Goal: Information Seeking & Learning: Learn about a topic

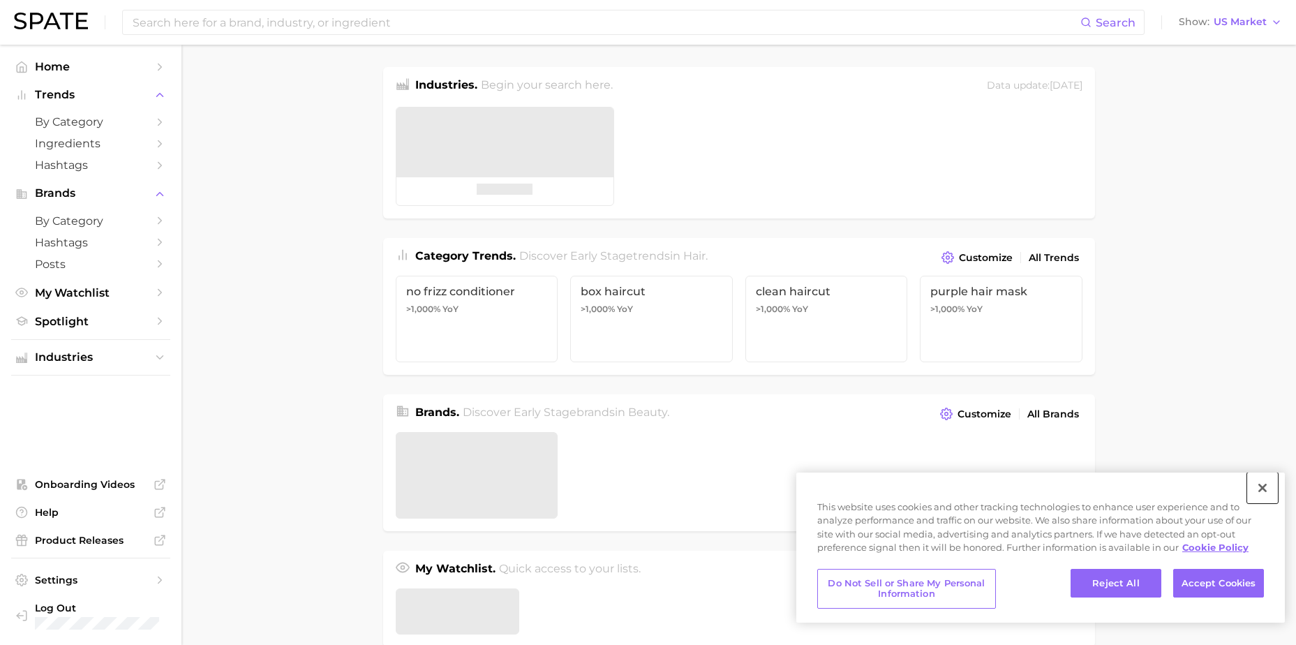
click at [1264, 482] on button "Close" at bounding box center [1263, 488] width 31 height 31
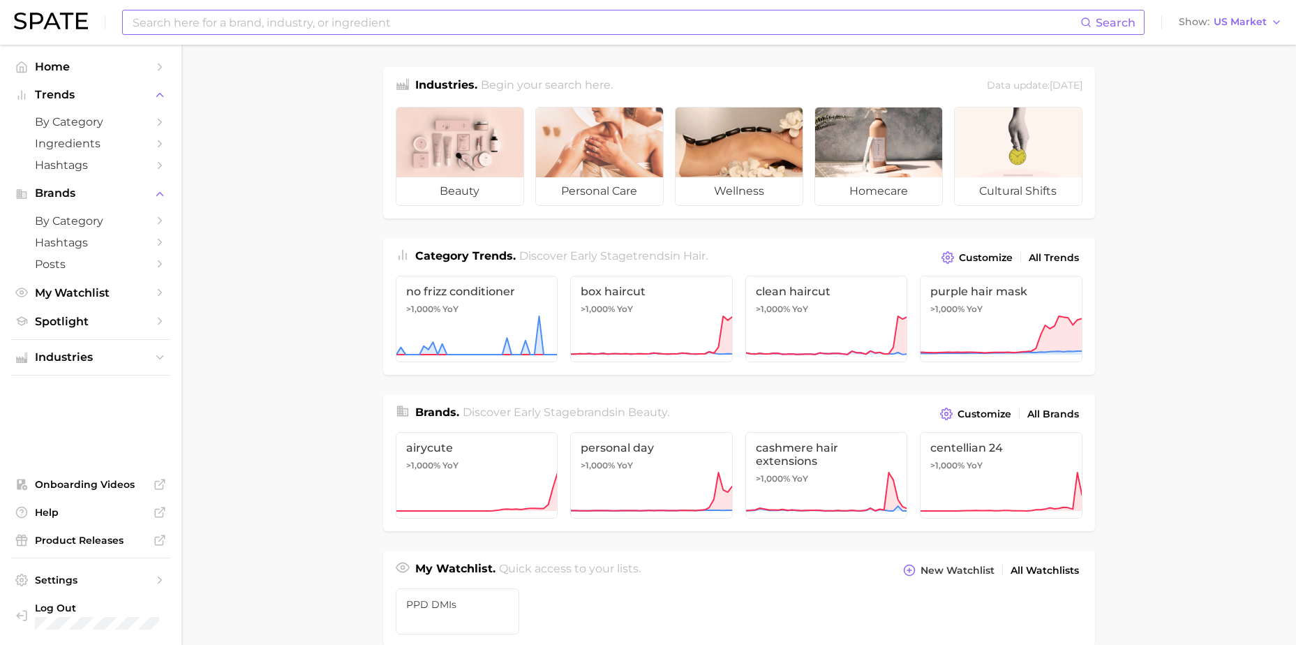
click at [504, 22] on input at bounding box center [605, 22] width 949 height 24
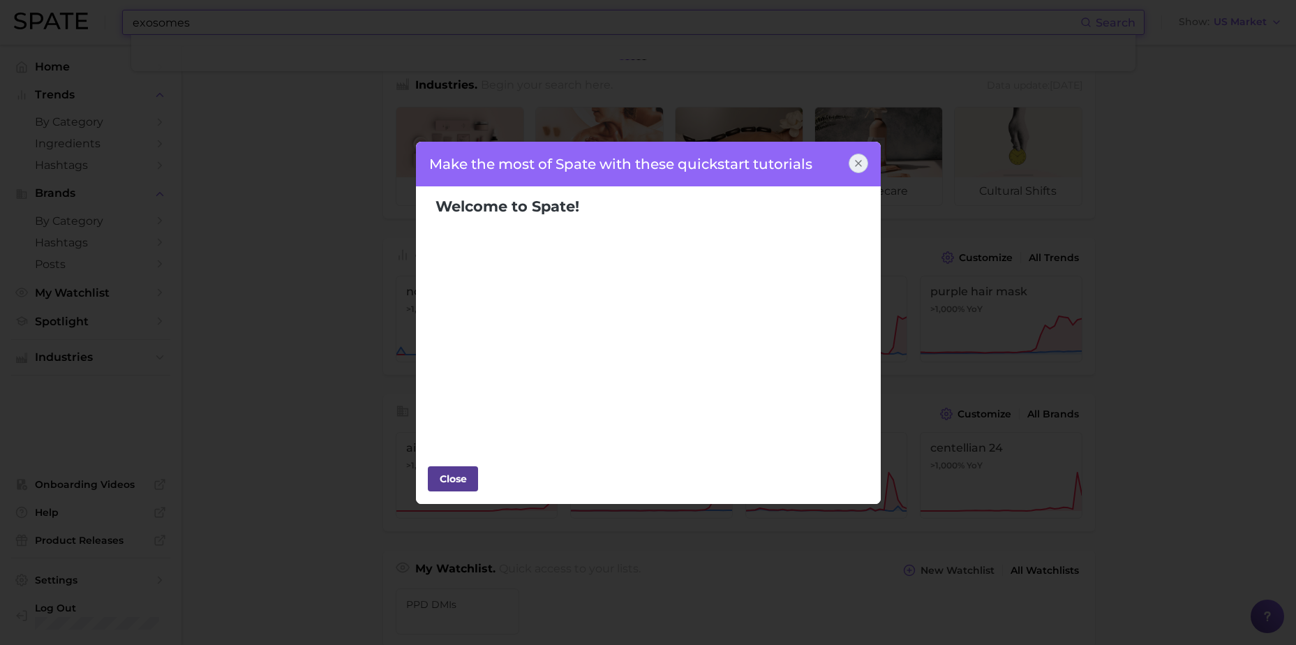
type input "exosomes"
click at [456, 484] on div "Close" at bounding box center [453, 478] width 42 height 21
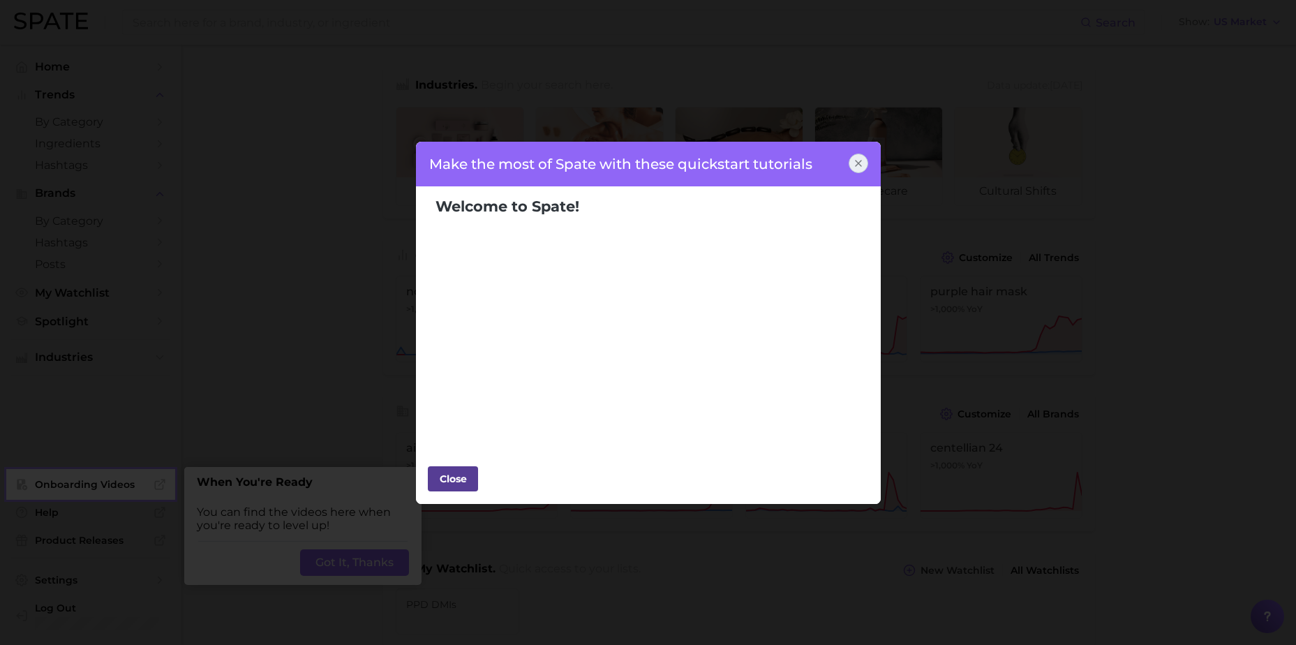
click at [450, 484] on div "Close" at bounding box center [453, 478] width 42 height 21
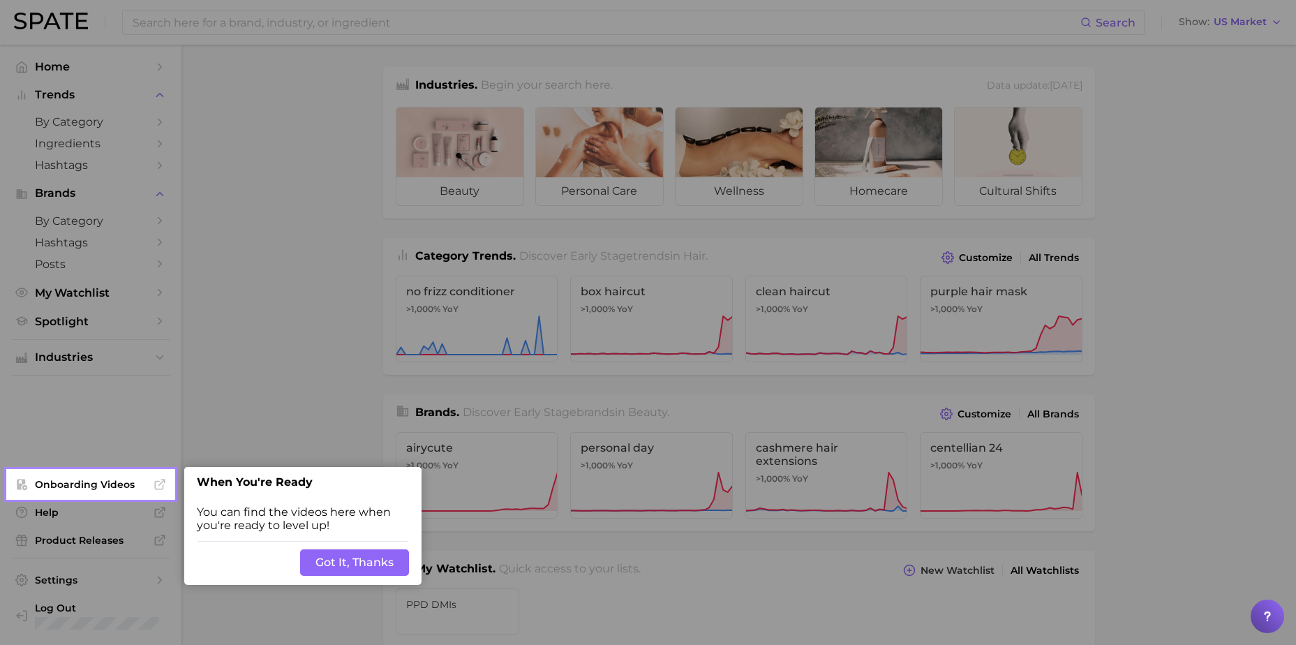
click at [341, 554] on button "Got It, Thanks" at bounding box center [354, 562] width 109 height 27
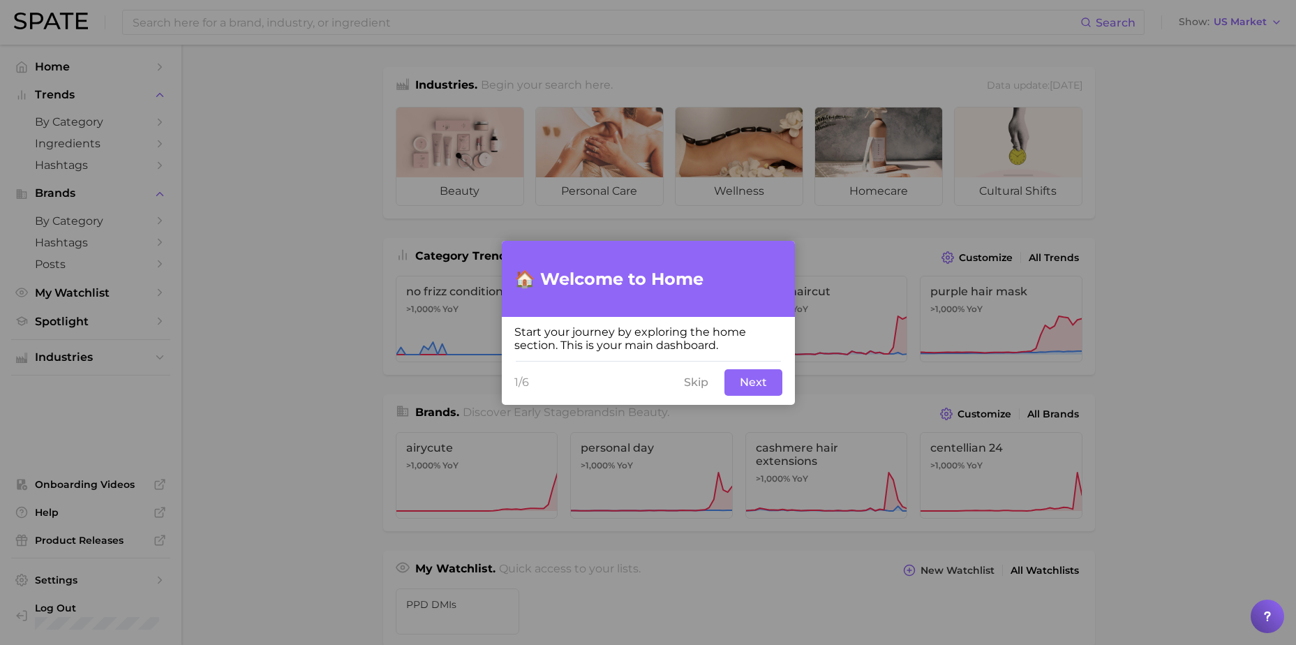
click at [702, 383] on button "Skip" at bounding box center [696, 382] width 41 height 27
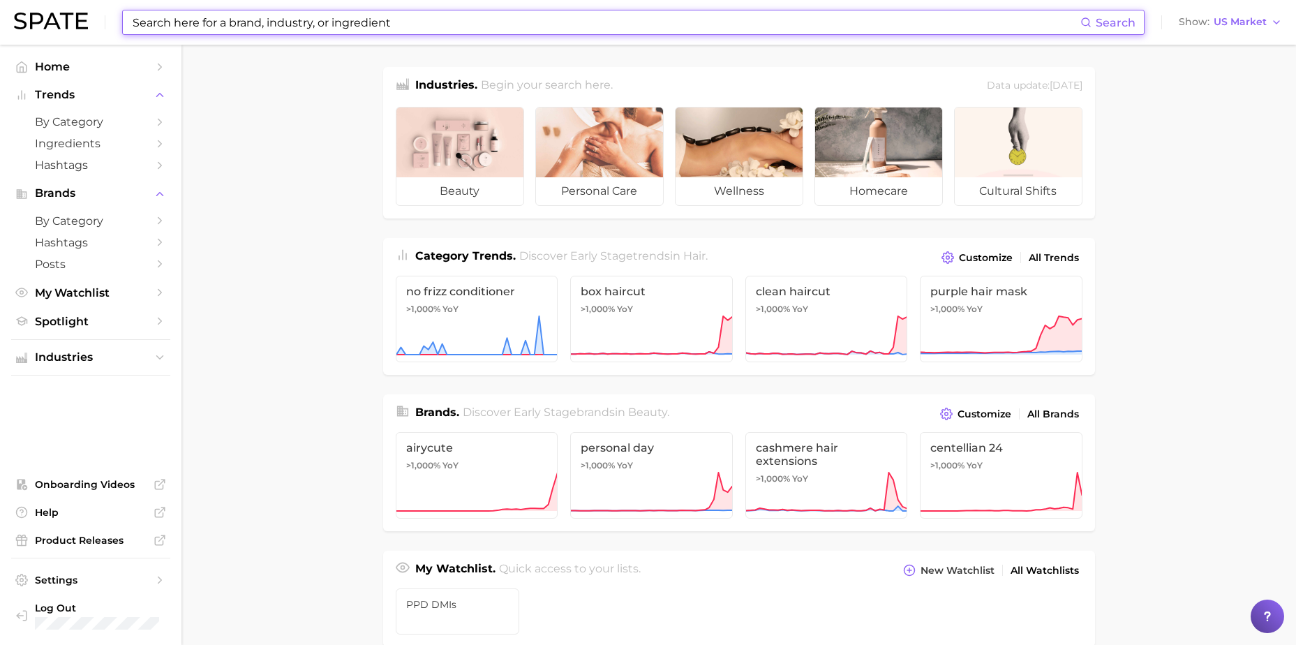
click at [442, 23] on input at bounding box center [605, 22] width 949 height 24
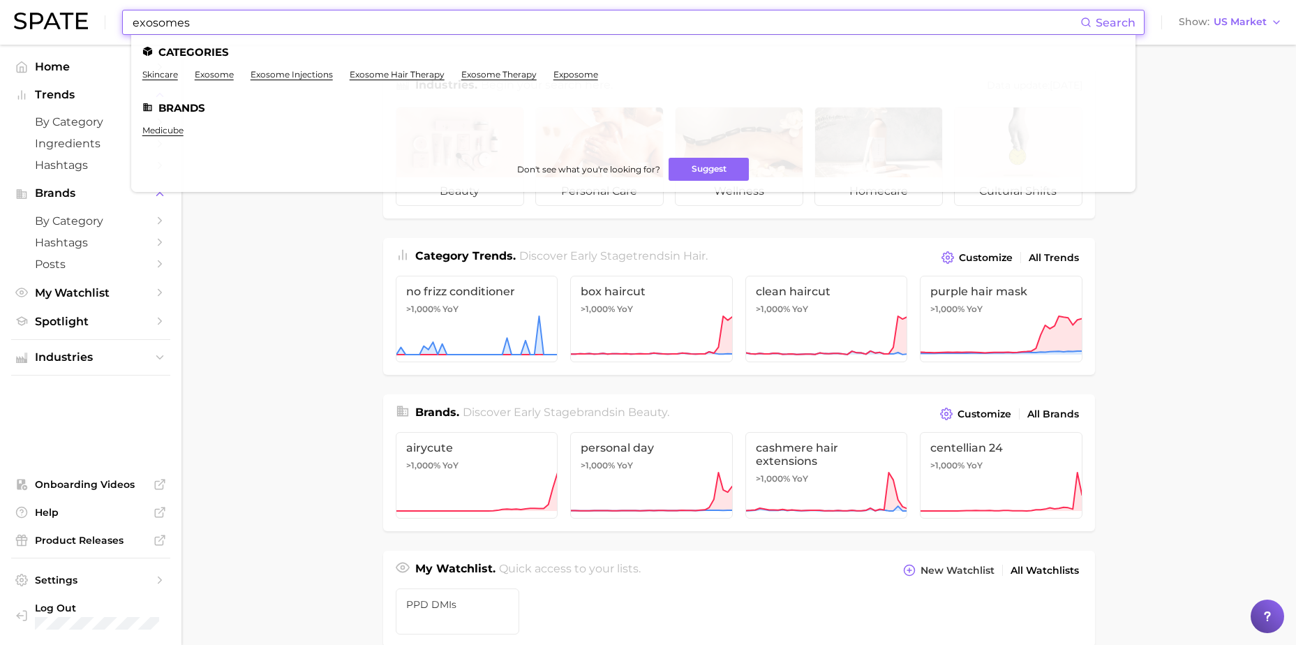
type input "exosomes"
click at [210, 75] on link "exosome" at bounding box center [214, 74] width 39 height 10
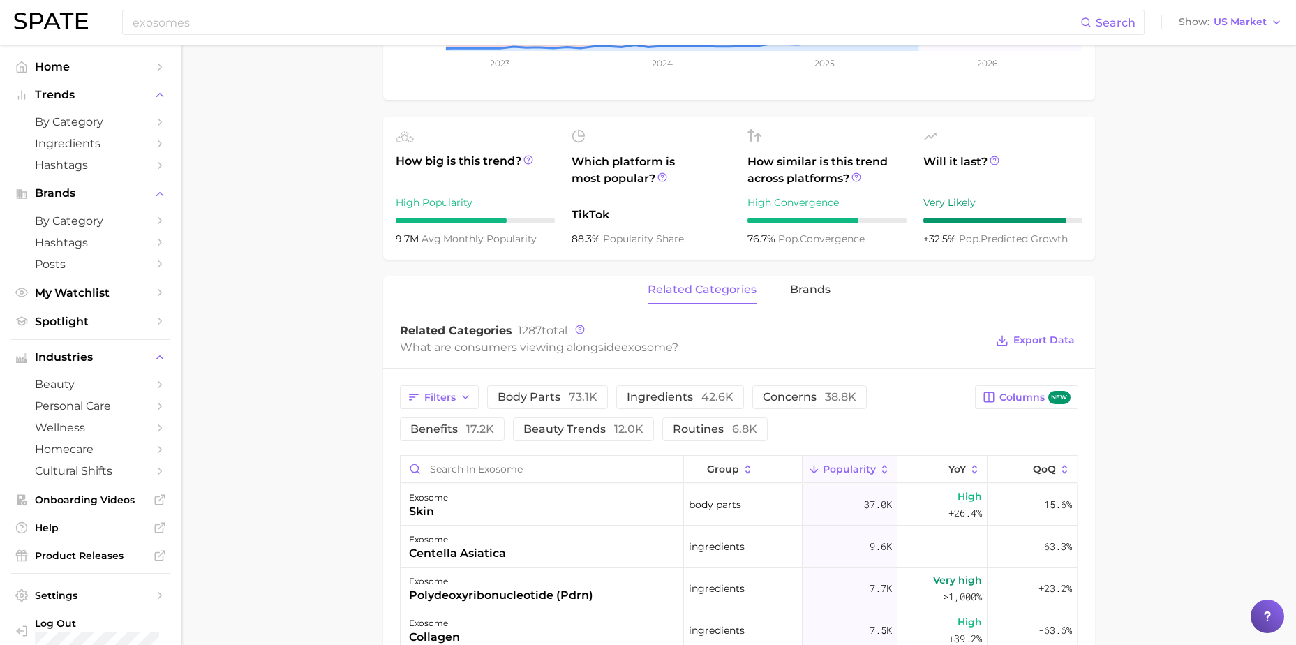
scroll to position [419, 0]
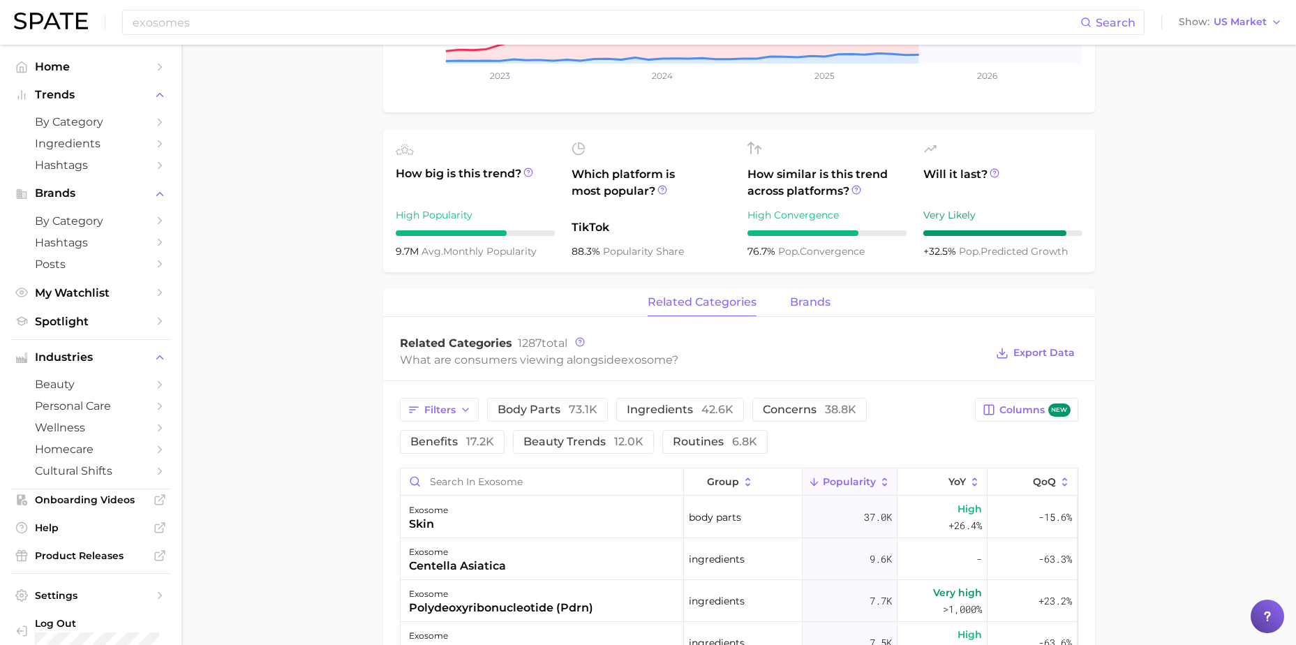
click at [816, 304] on span "brands" at bounding box center [810, 302] width 40 height 13
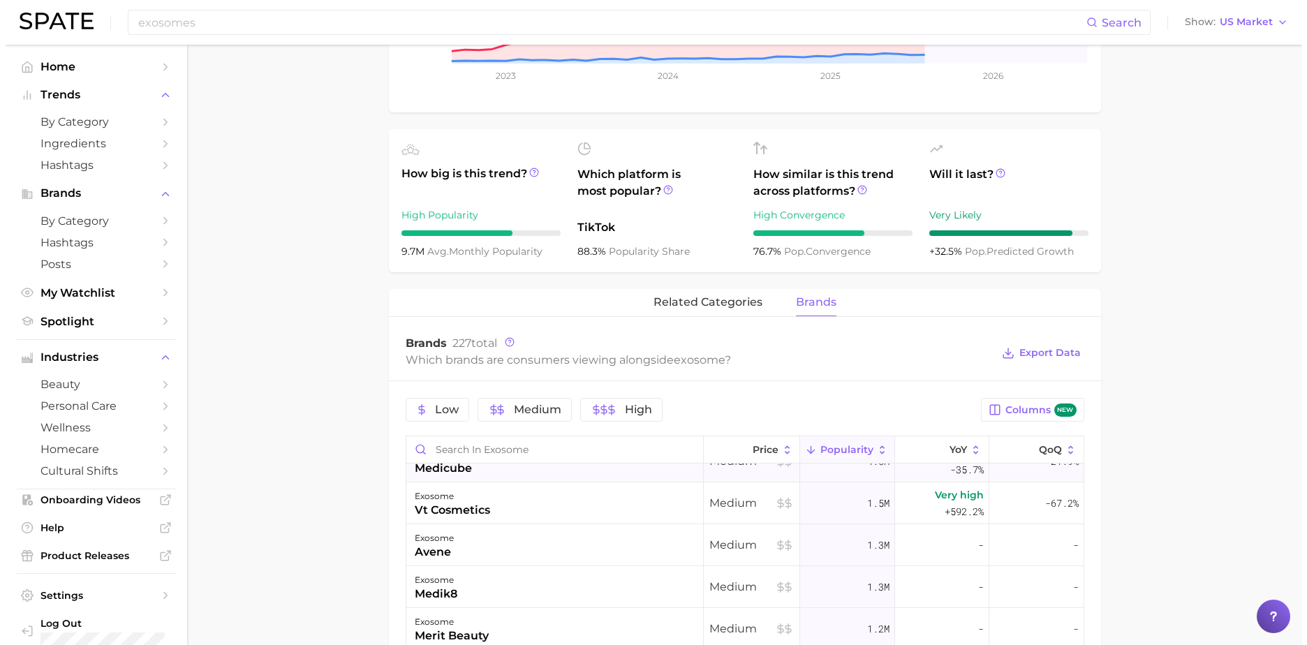
scroll to position [0, 0]
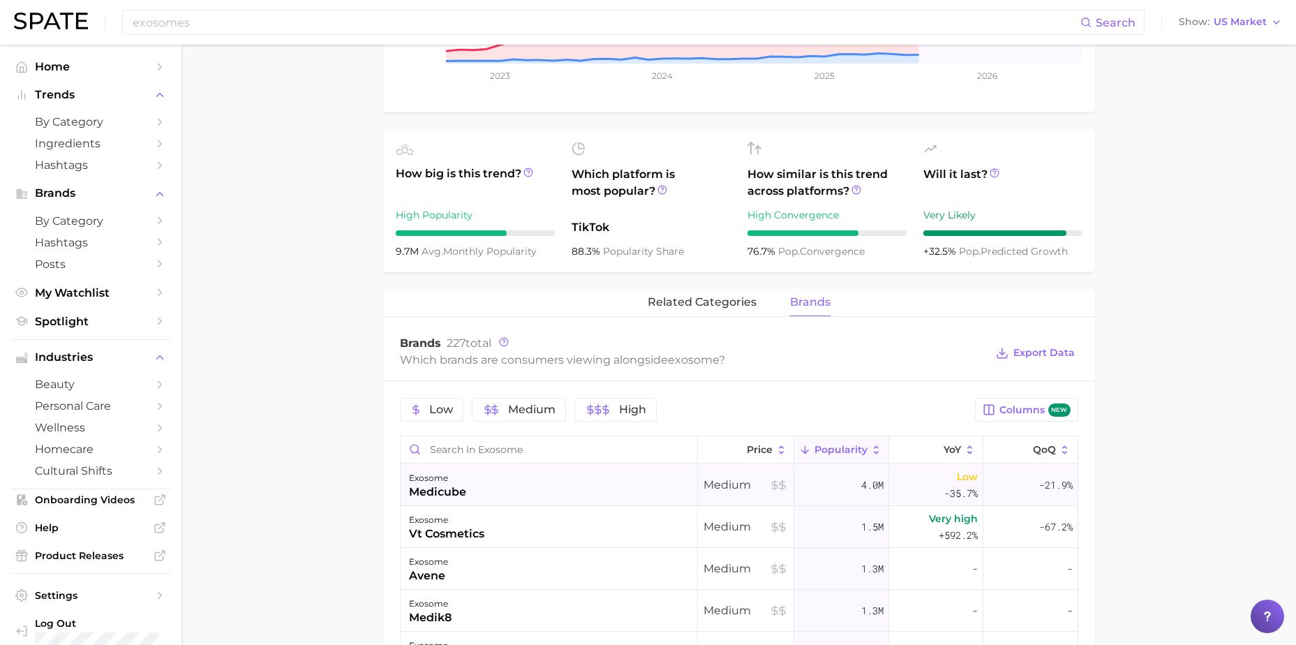
click at [424, 491] on div "medicube" at bounding box center [437, 492] width 57 height 17
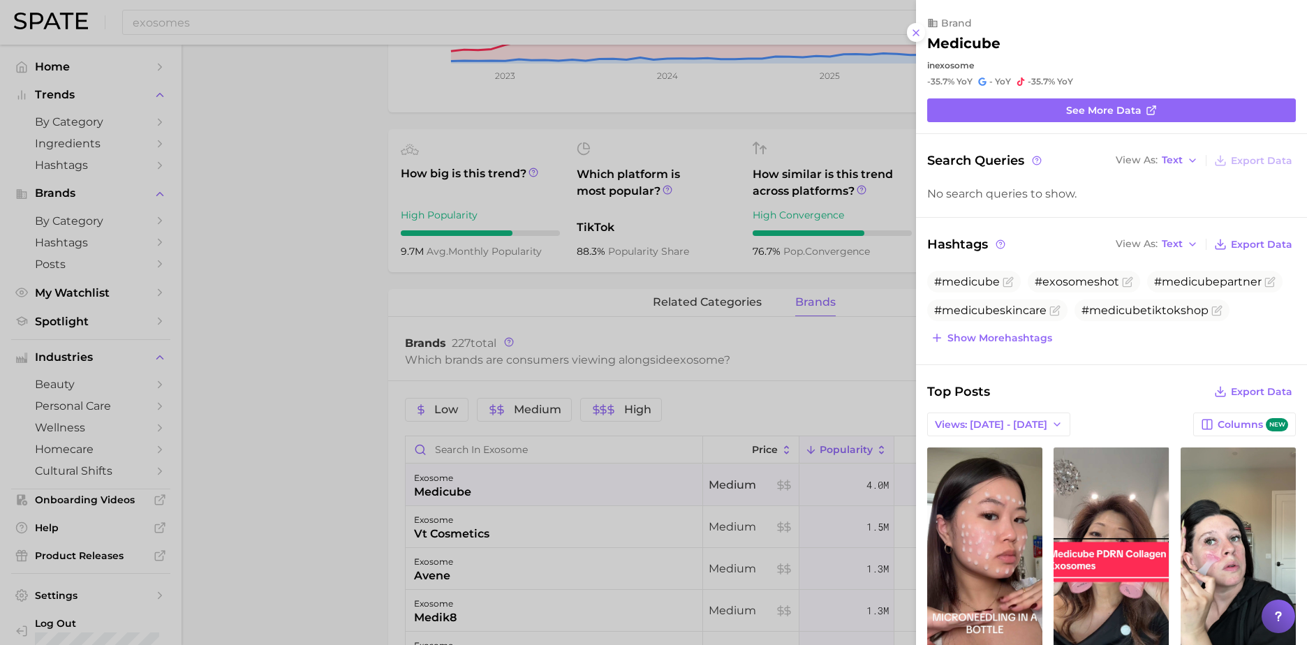
click at [766, 357] on div at bounding box center [653, 322] width 1307 height 645
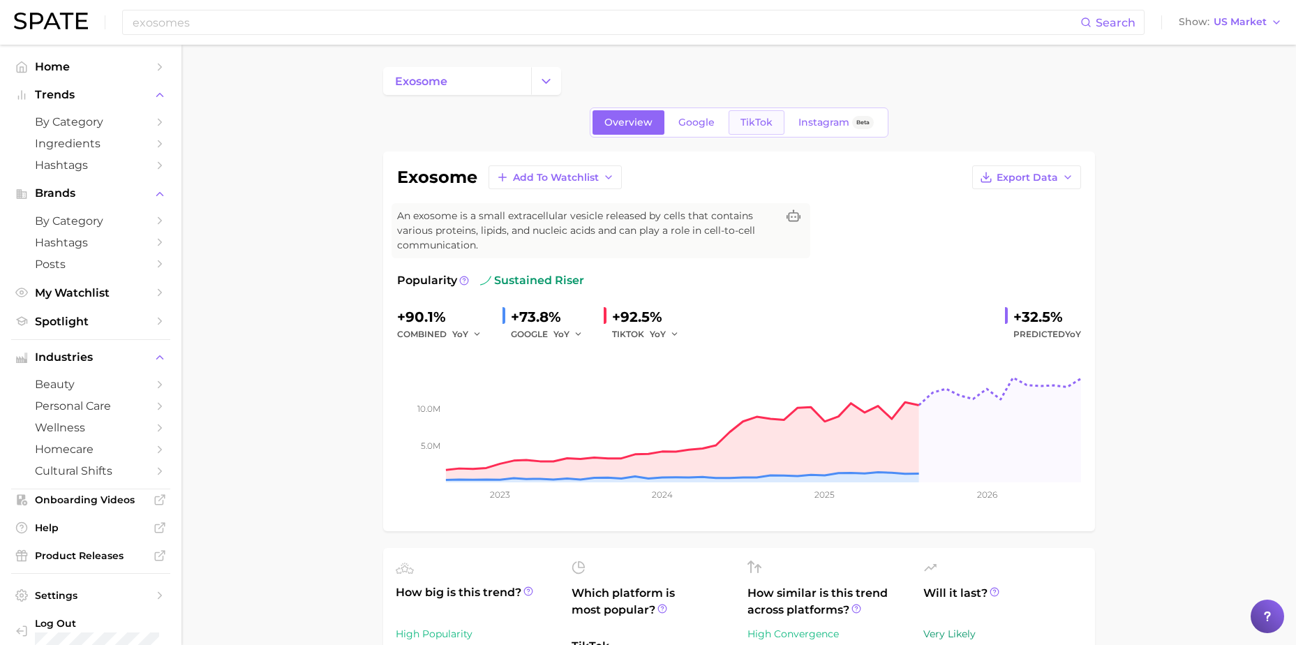
click at [751, 120] on span "TikTok" at bounding box center [757, 123] width 32 height 12
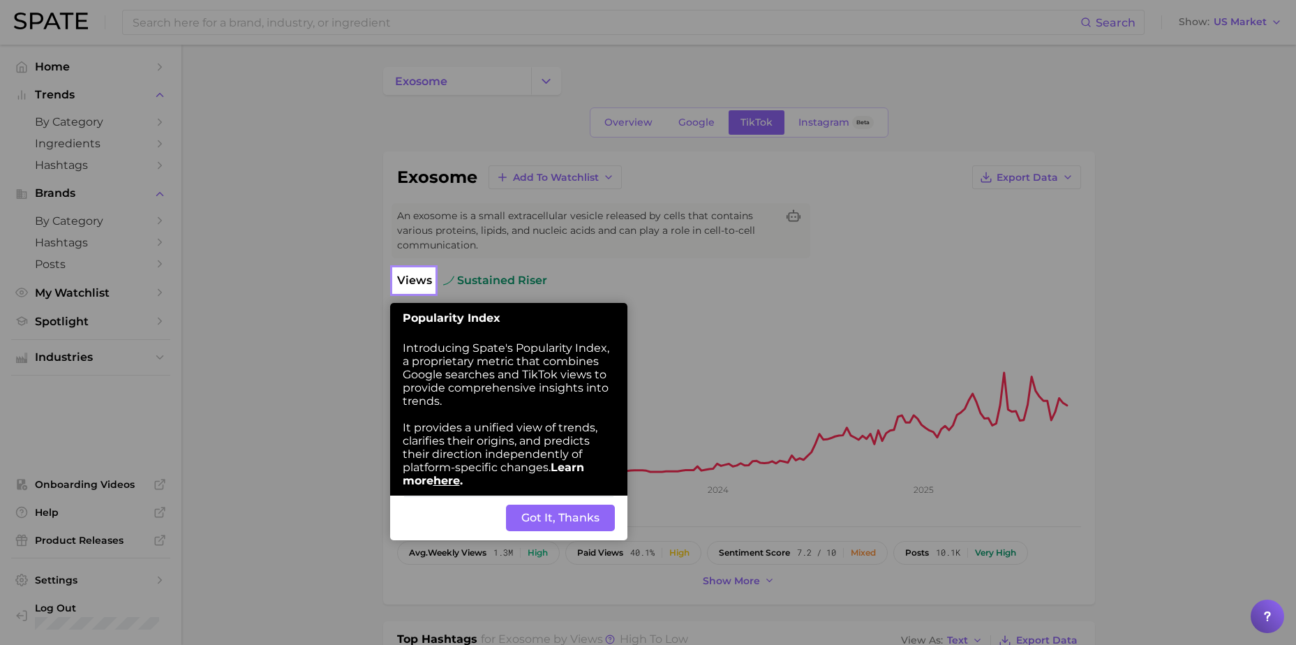
click at [565, 520] on button "Got It, Thanks" at bounding box center [560, 518] width 109 height 27
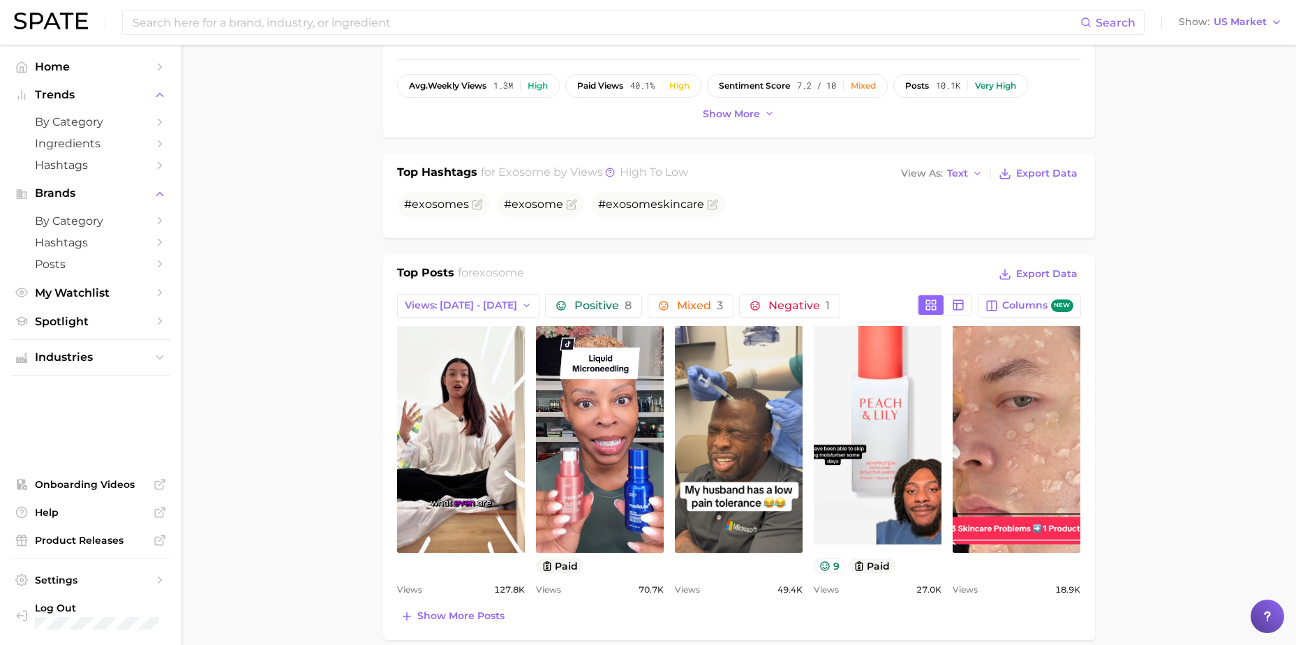
scroll to position [489, 0]
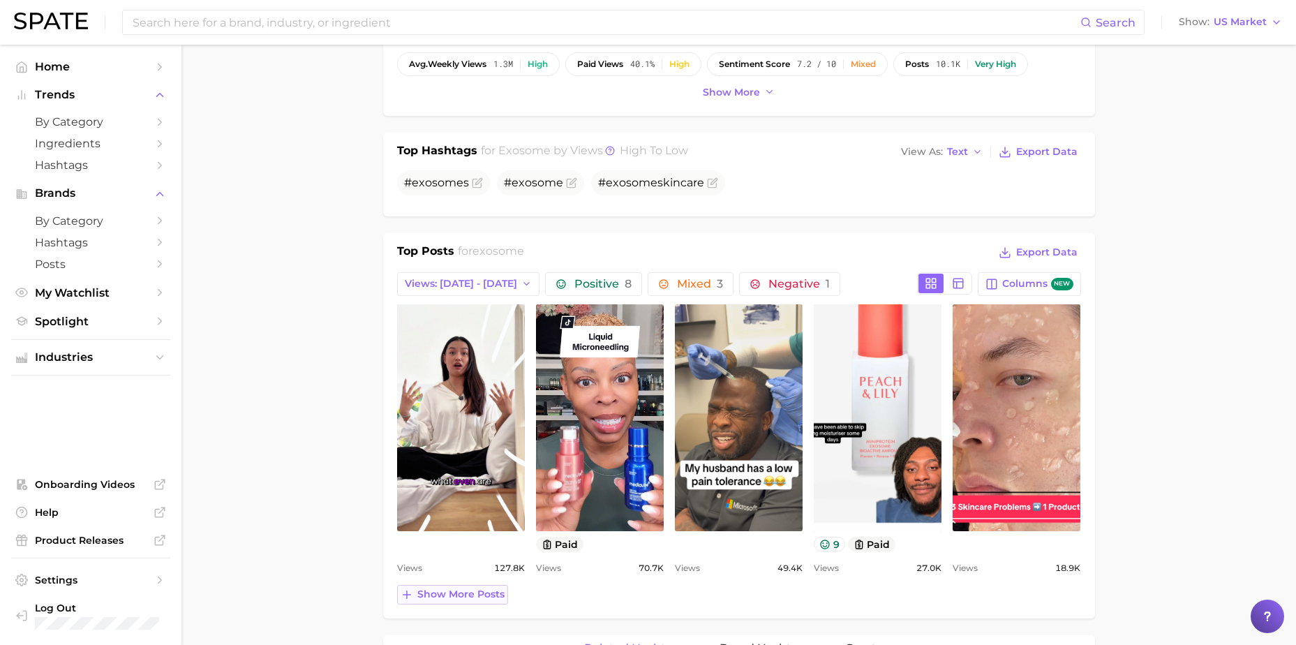
click at [415, 598] on button "Show more posts" at bounding box center [452, 595] width 111 height 20
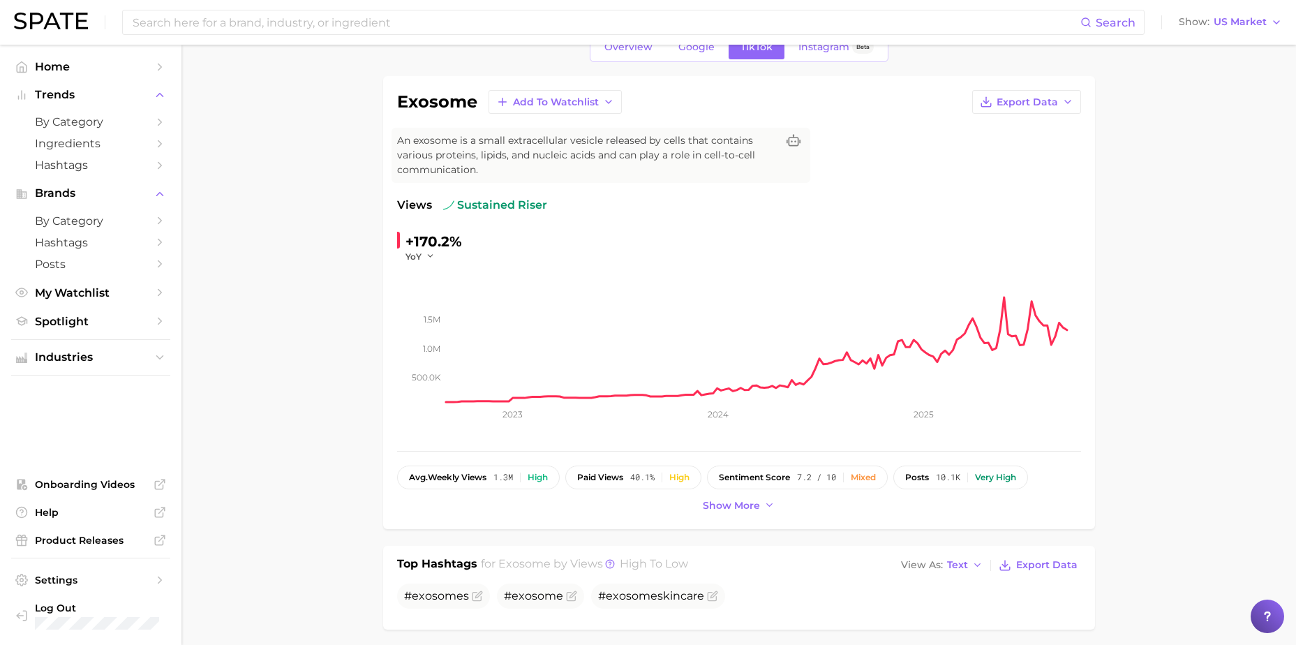
scroll to position [70, 0]
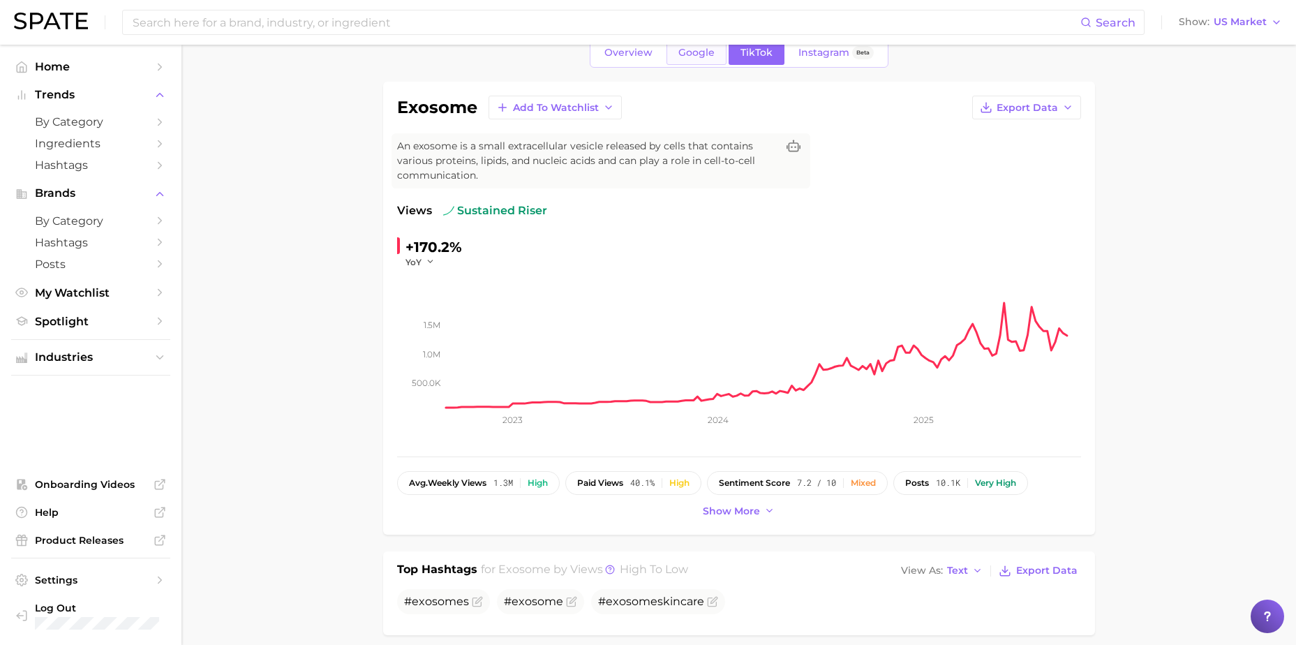
click at [693, 59] on link "Google" at bounding box center [697, 52] width 60 height 24
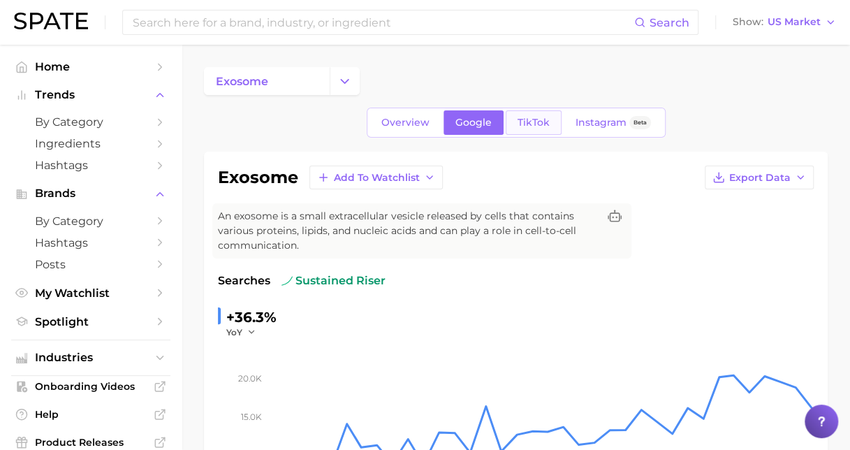
click at [526, 129] on link "TikTok" at bounding box center [533, 122] width 56 height 24
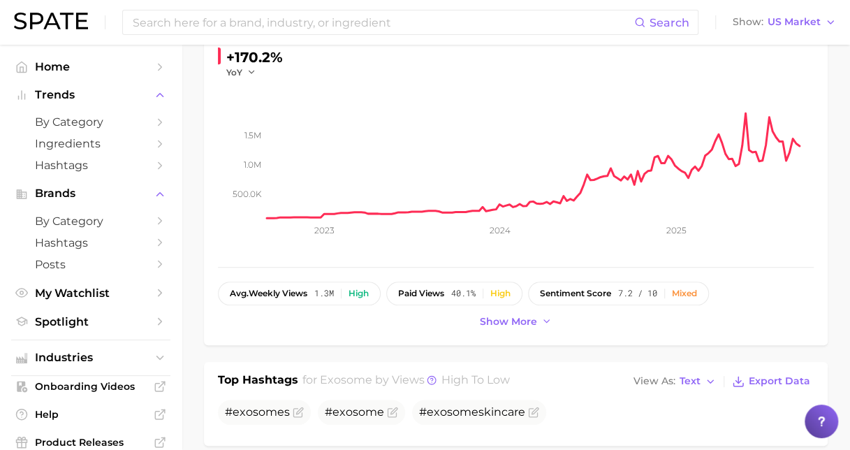
scroll to position [349, 0]
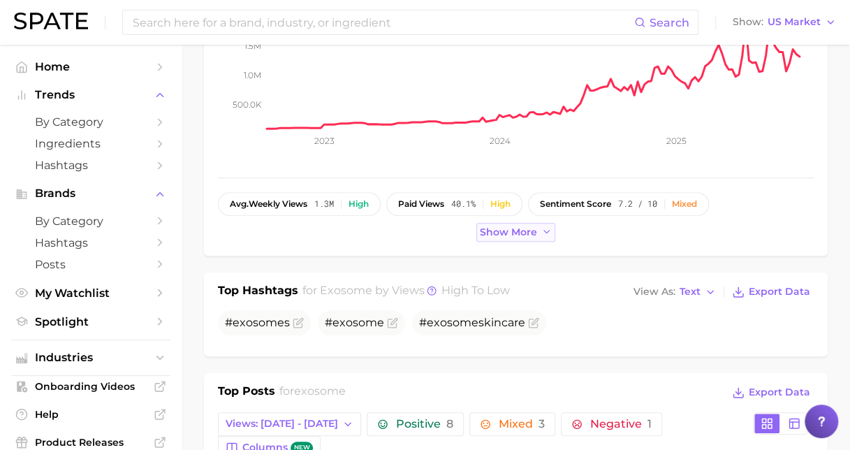
click at [522, 230] on span "Show more" at bounding box center [508, 232] width 57 height 12
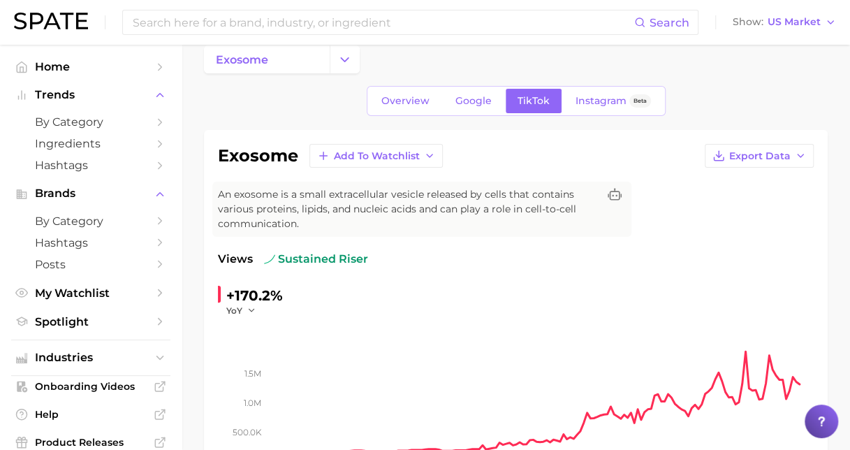
scroll to position [0, 0]
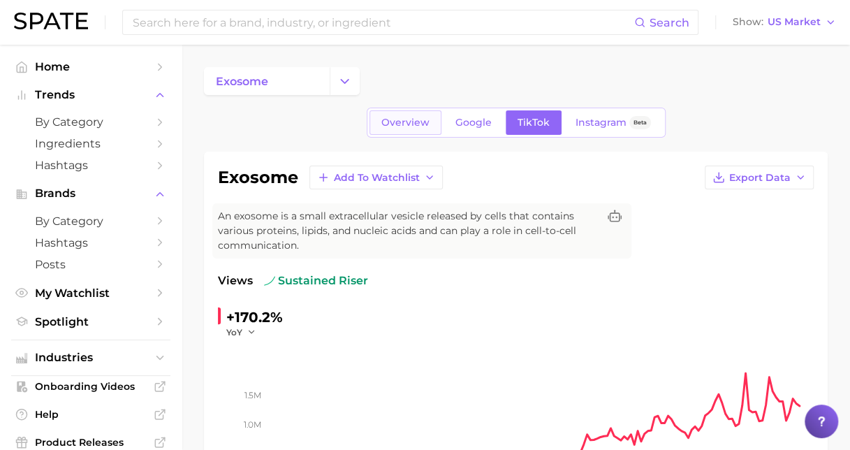
click at [423, 123] on span "Overview" at bounding box center [405, 123] width 48 height 12
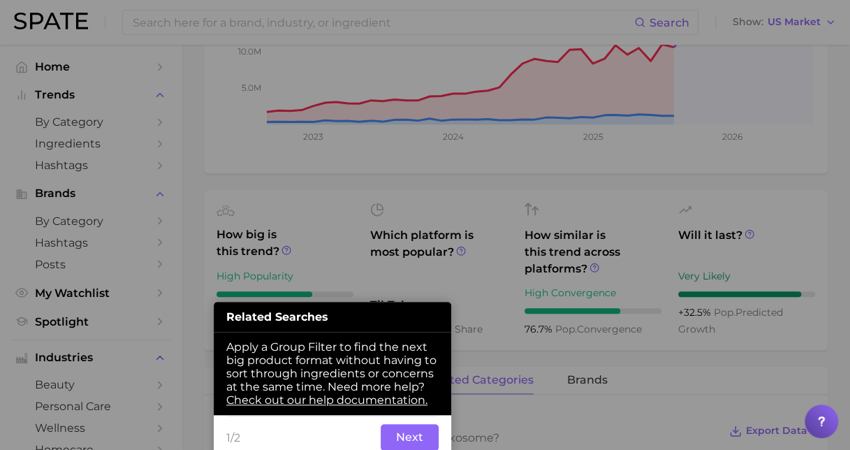
scroll to position [475, 0]
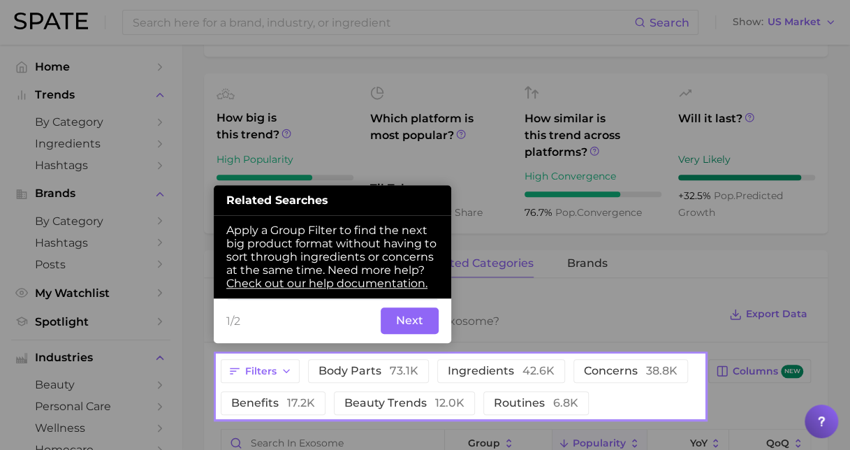
click at [401, 332] on button "Next" at bounding box center [409, 320] width 58 height 27
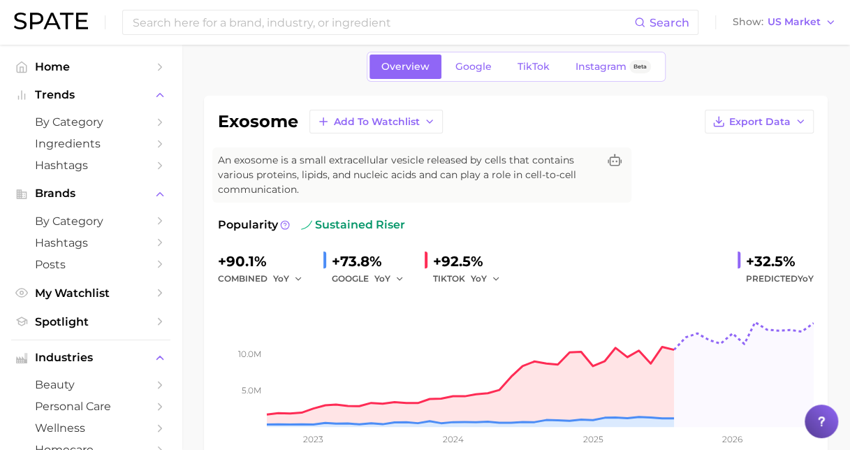
scroll to position [0, 0]
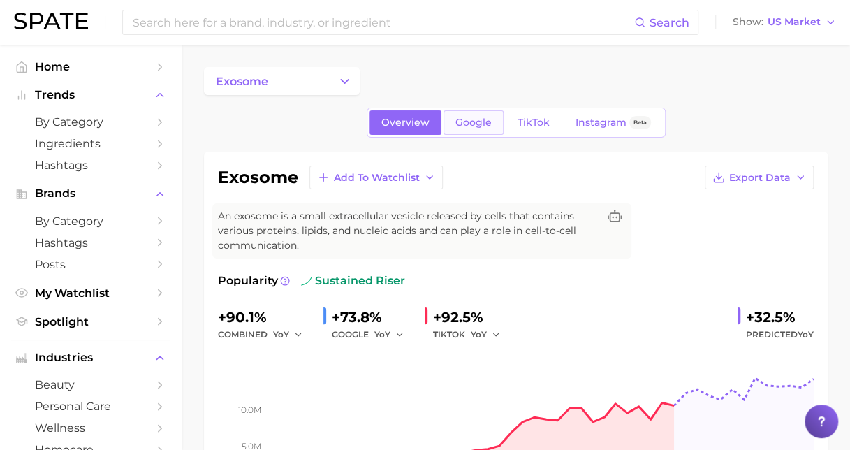
click at [466, 121] on span "Google" at bounding box center [473, 123] width 36 height 12
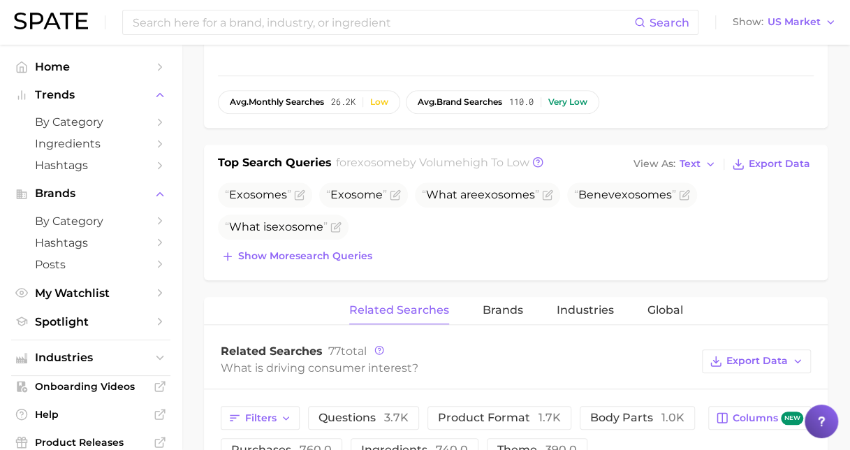
scroll to position [463, 0]
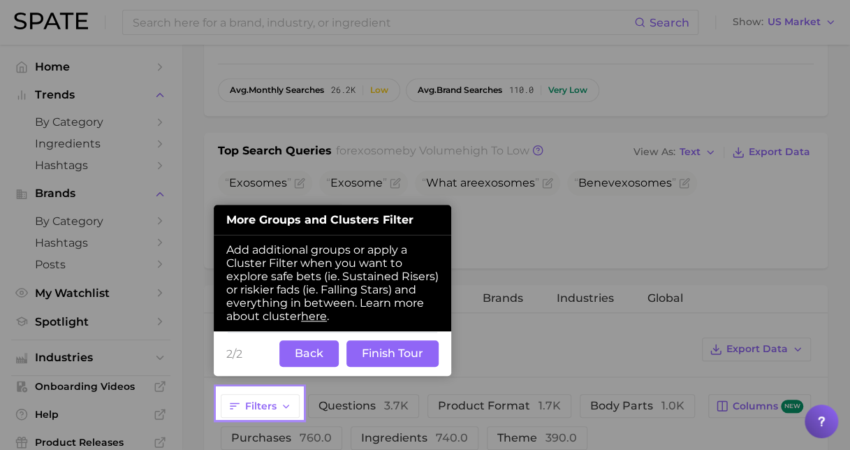
click at [320, 355] on button "Back" at bounding box center [308, 353] width 59 height 27
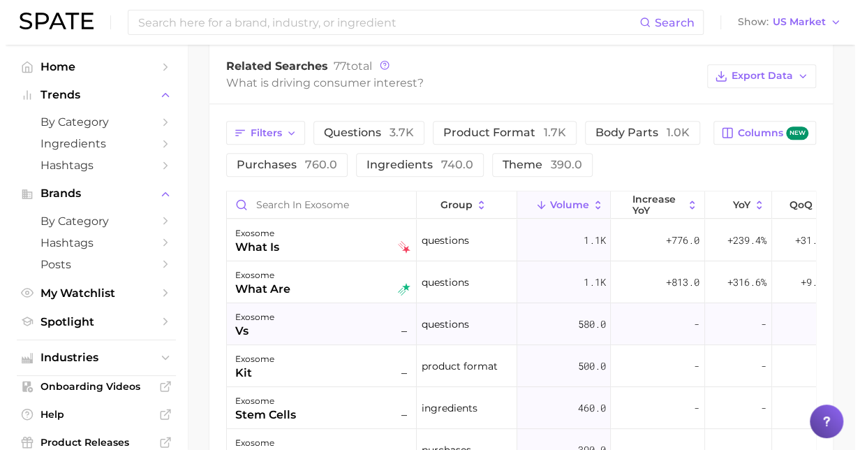
scroll to position [742, 0]
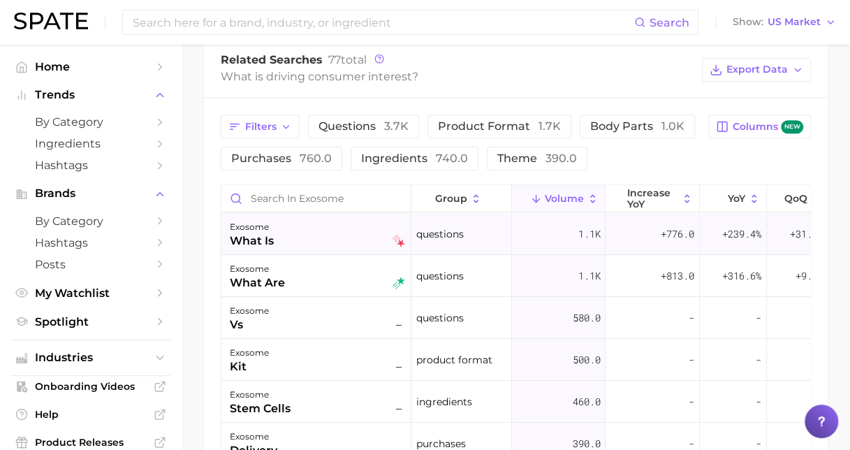
drag, startPoint x: 755, startPoint y: 214, endPoint x: 681, endPoint y: 211, distance: 74.1
click at [681, 213] on button "exosome what is questions 1.1k +776.0 +239.4% +31.9%" at bounding box center [524, 234] width 607 height 42
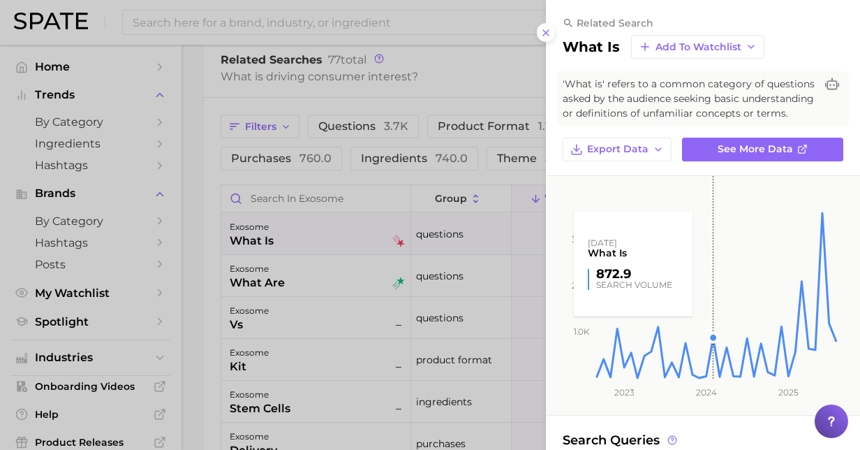
scroll to position [70, 0]
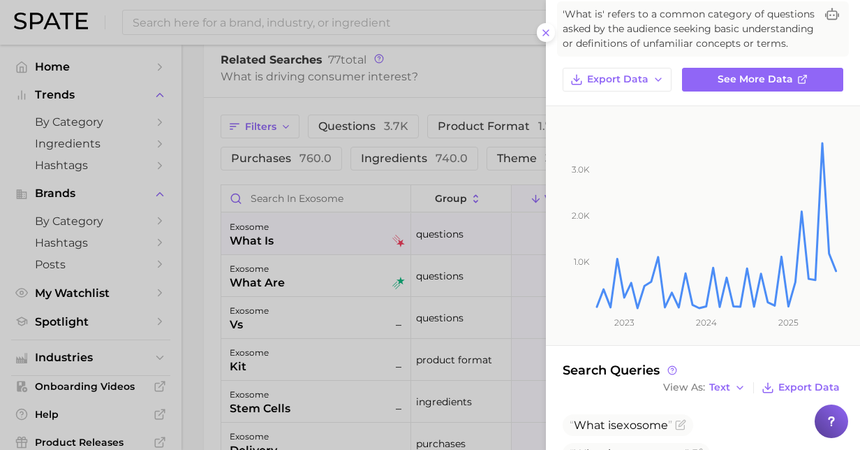
click at [492, 64] on div at bounding box center [430, 225] width 860 height 450
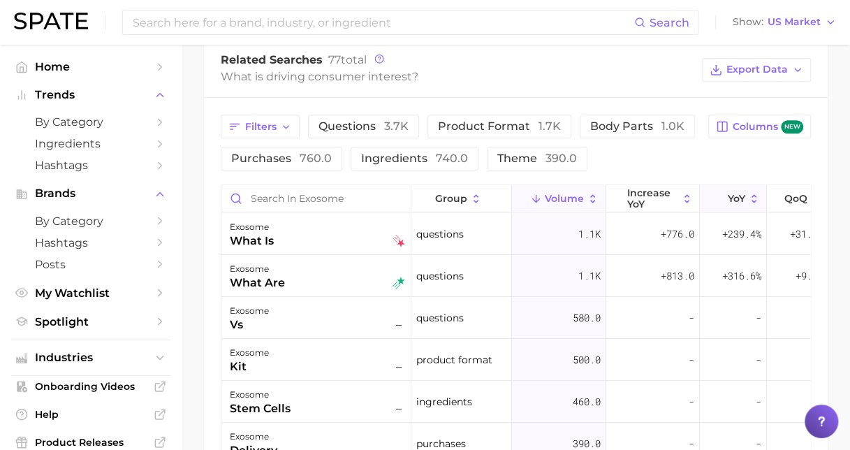
click at [731, 197] on span "YoY" at bounding box center [735, 198] width 17 height 11
click at [431, 276] on span "questions" at bounding box center [439, 275] width 47 height 17
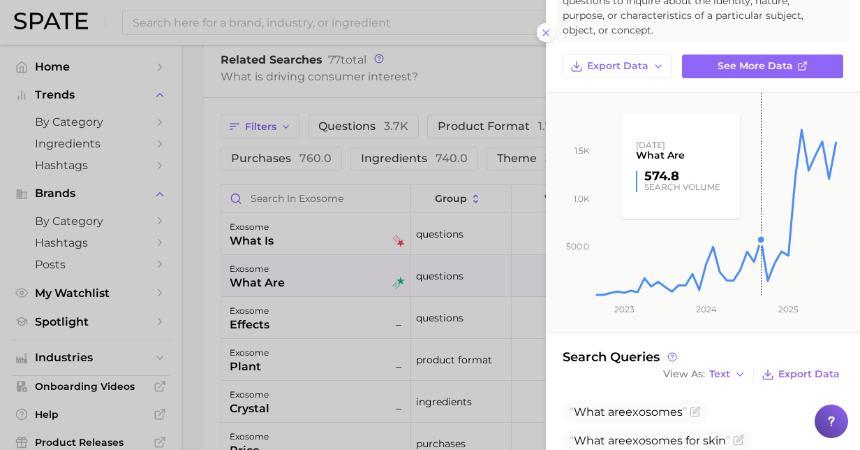
scroll to position [130, 0]
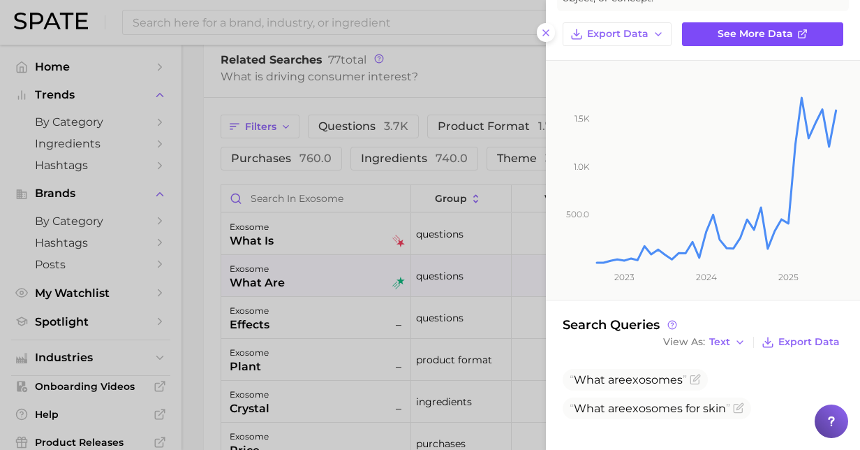
click at [781, 33] on span "See more data" at bounding box center [755, 34] width 75 height 12
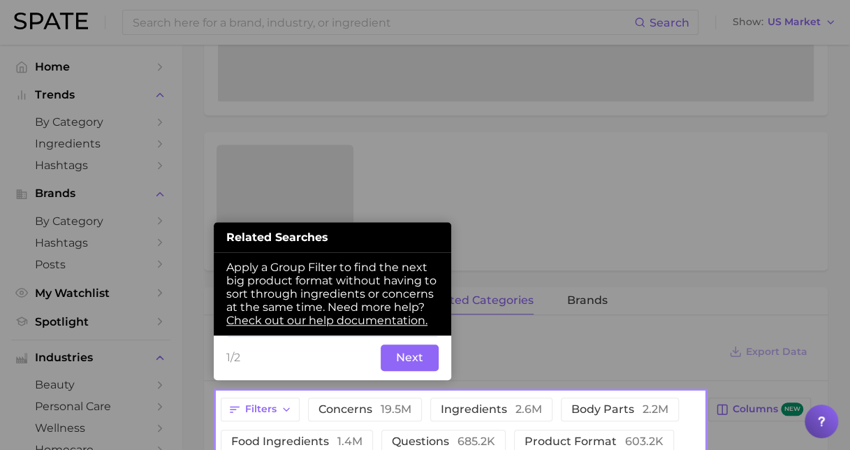
scroll to position [422, 0]
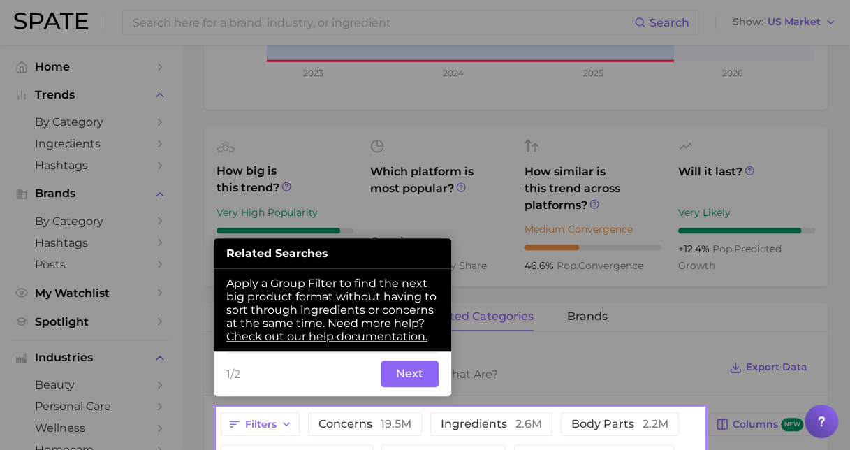
click at [418, 361] on button "Next" at bounding box center [409, 373] width 58 height 27
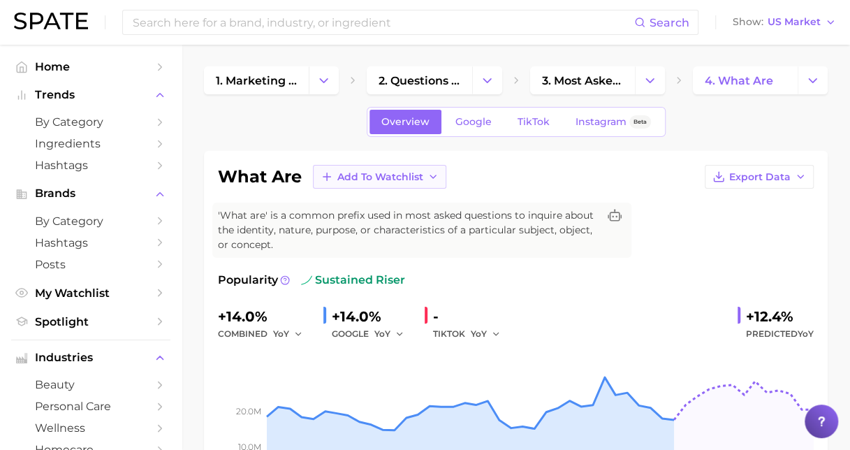
scroll to position [0, 0]
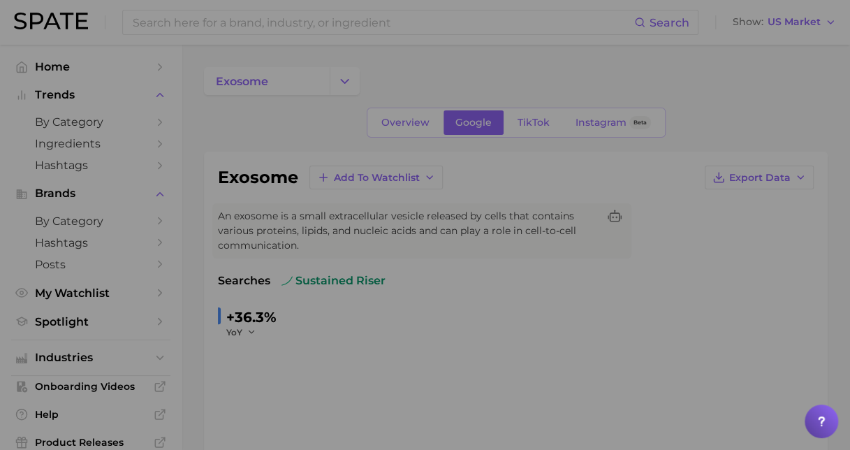
scroll to position [742, 0]
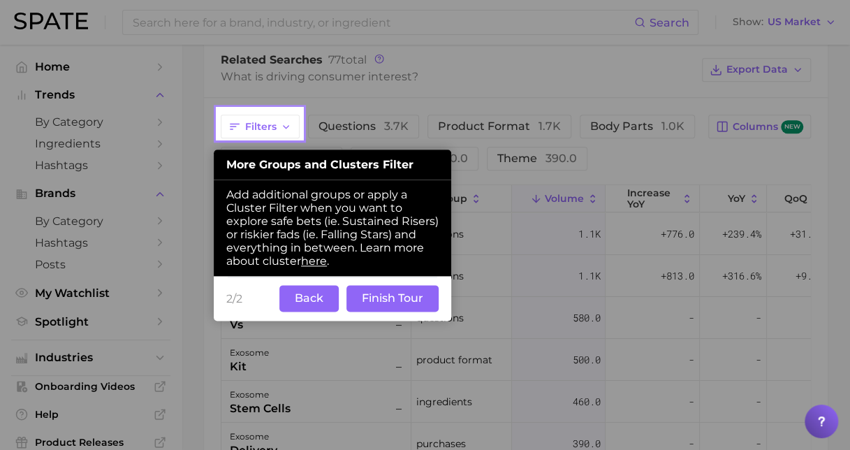
click at [317, 302] on button "Back" at bounding box center [308, 298] width 59 height 27
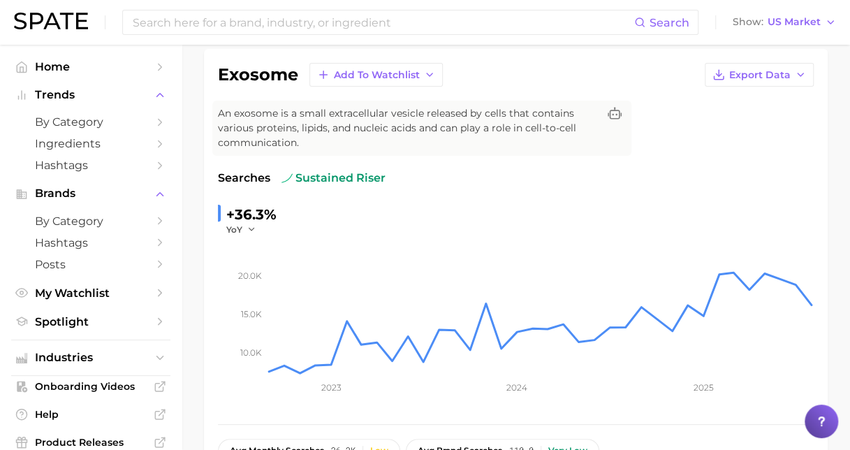
scroll to position [0, 0]
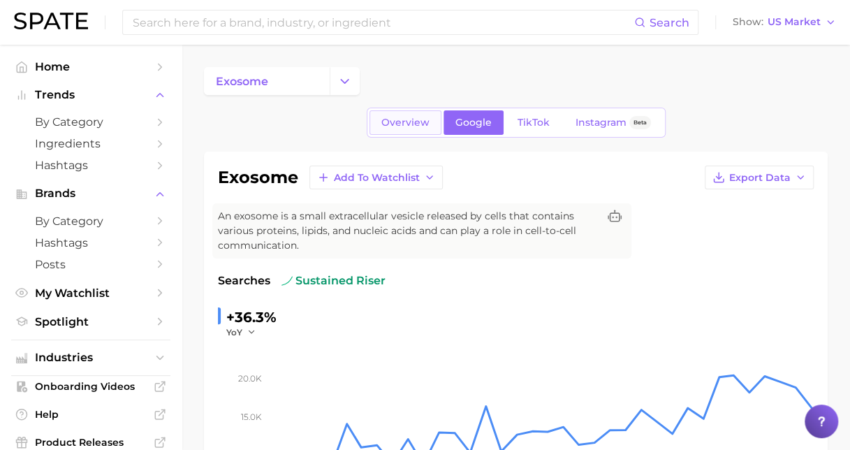
click at [408, 117] on span "Overview" at bounding box center [405, 123] width 48 height 12
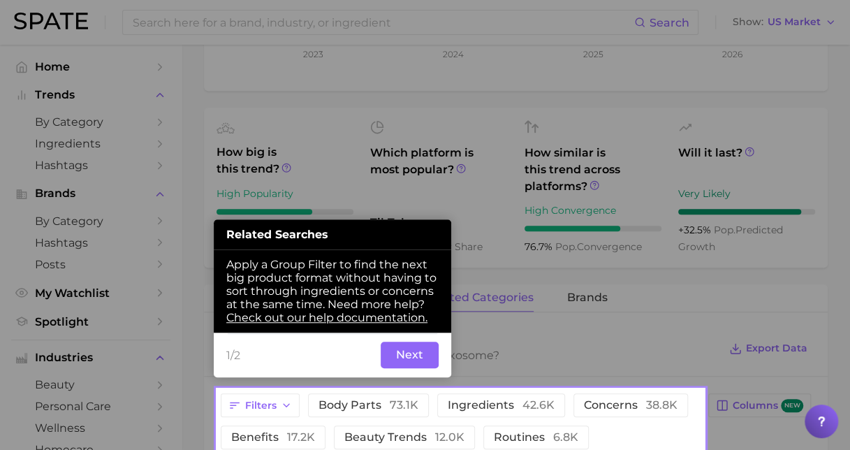
scroll to position [474, 0]
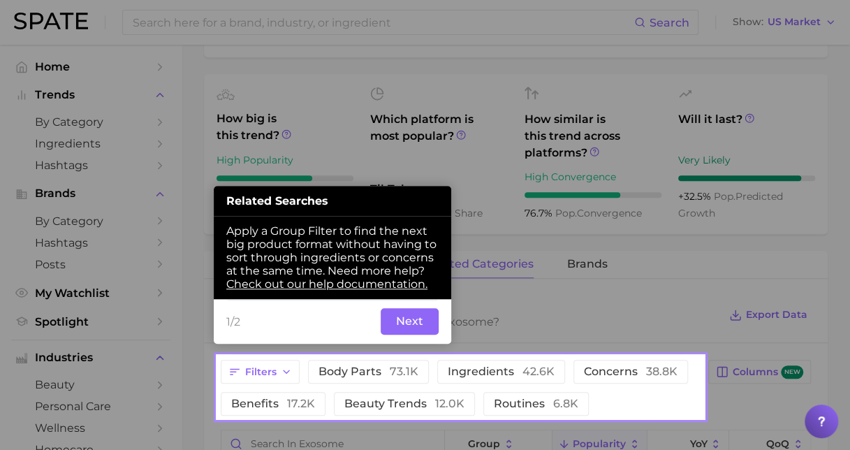
click at [419, 322] on button "Next" at bounding box center [409, 321] width 58 height 27
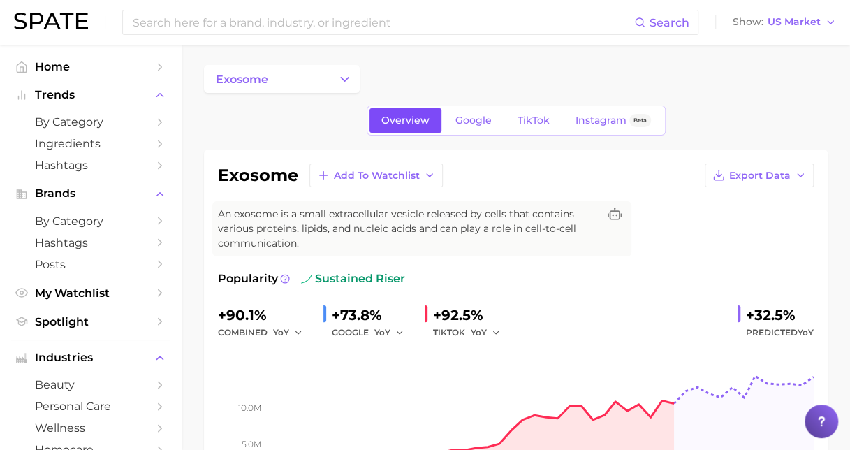
scroll to position [0, 0]
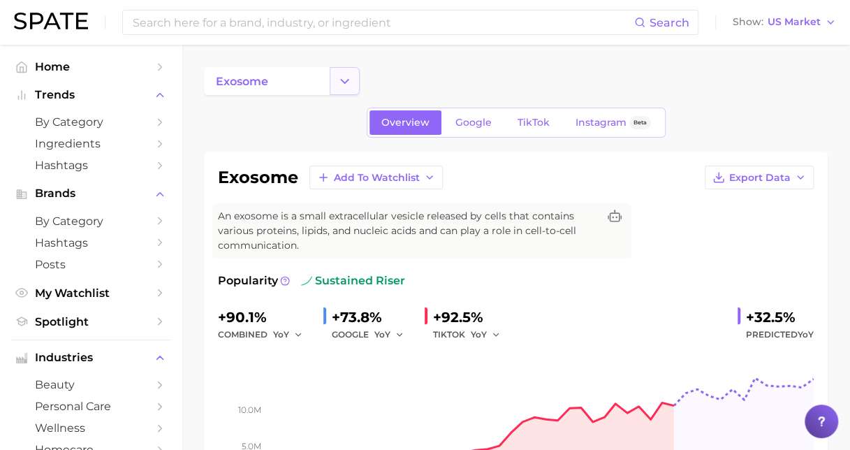
click at [343, 85] on icon "Change Category" at bounding box center [344, 81] width 15 height 15
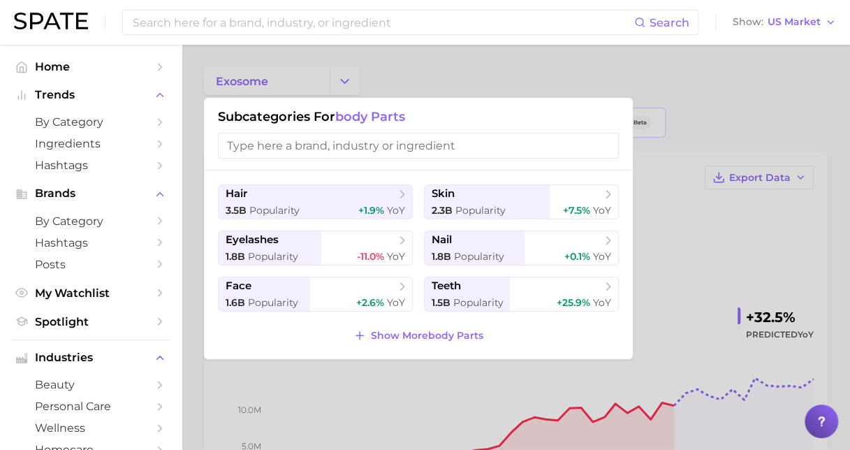
click at [586, 77] on div at bounding box center [425, 225] width 850 height 450
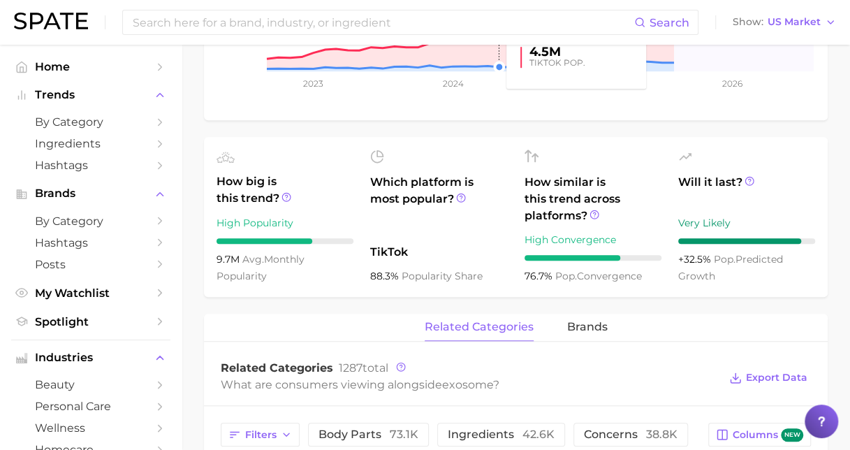
scroll to position [489, 0]
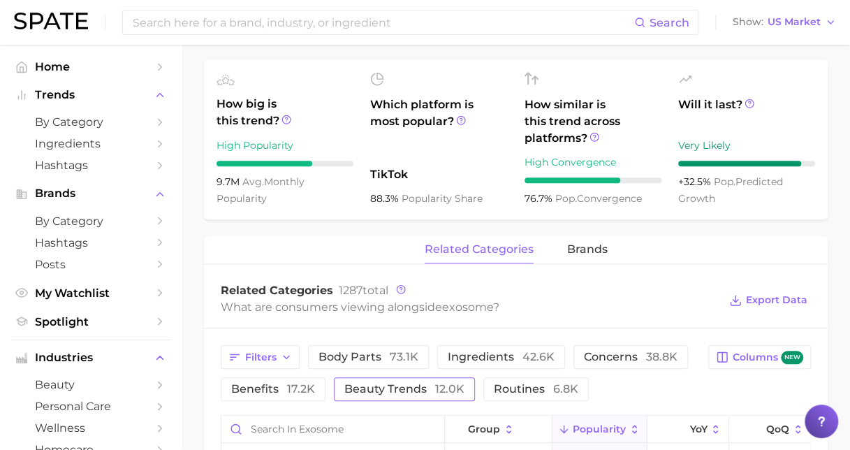
click at [364, 385] on span "beauty trends 12.0k" at bounding box center [404, 388] width 120 height 11
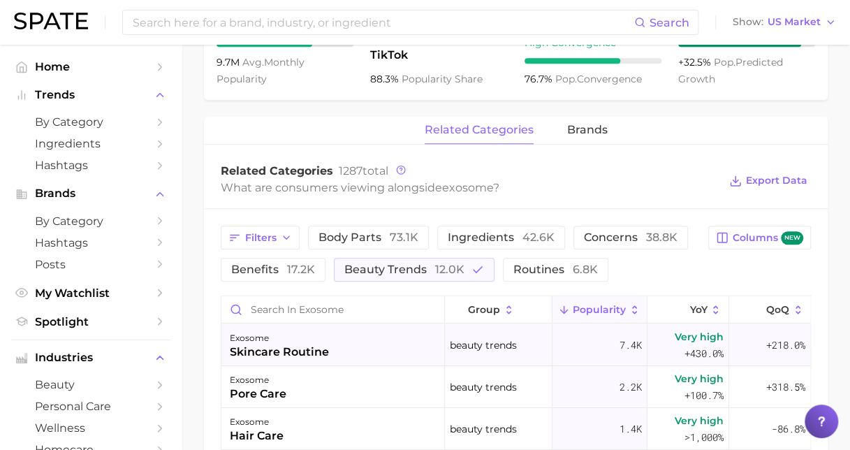
scroll to position [559, 0]
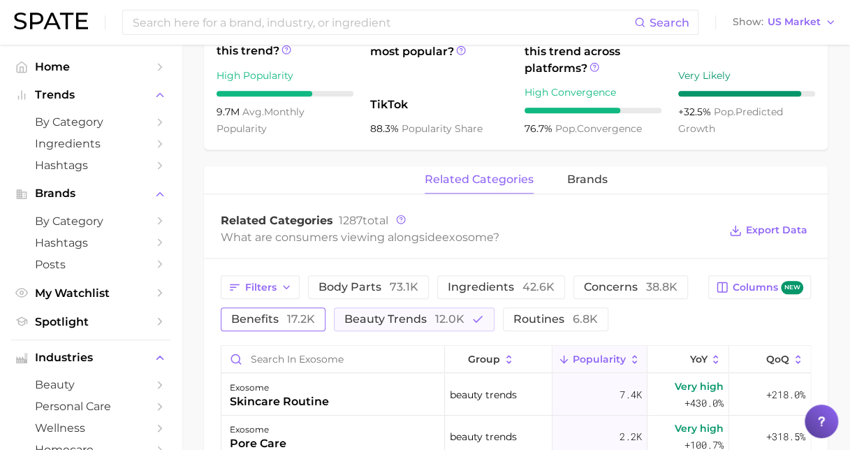
click at [299, 324] on span "17.2k" at bounding box center [301, 318] width 28 height 13
click at [380, 321] on span "beauty trends 12.0k" at bounding box center [424, 318] width 120 height 11
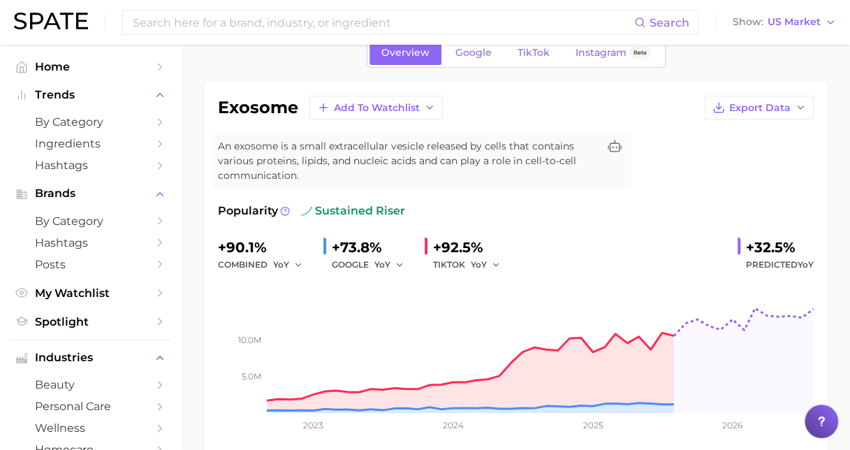
scroll to position [0, 0]
